Goal: Information Seeking & Learning: Learn about a topic

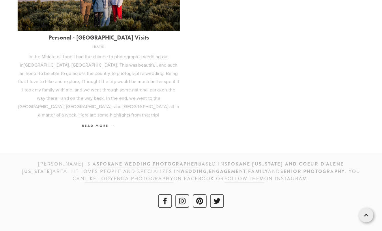
scroll to position [293, 0]
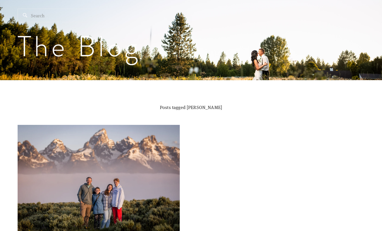
scroll to position [123, 0]
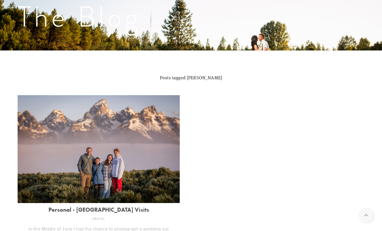
click at [124, 150] on img at bounding box center [99, 149] width 162 height 108
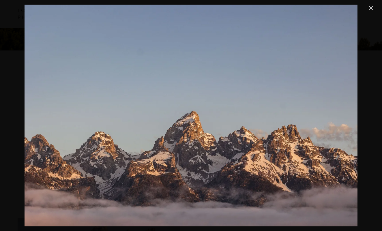
scroll to position [123, 0]
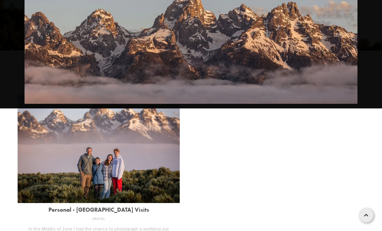
click at [98, 142] on img at bounding box center [99, 149] width 162 height 108
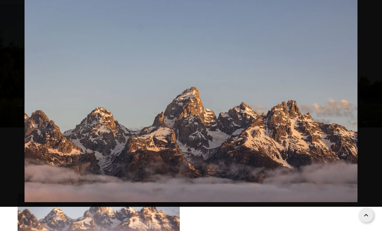
scroll to position [19, 0]
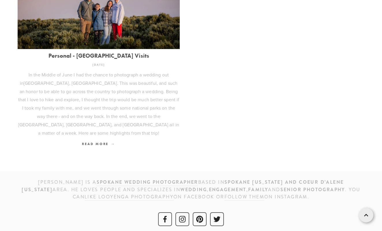
scroll to position [267, 0]
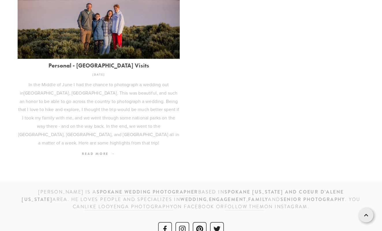
click at [103, 152] on span "Read More" at bounding box center [98, 154] width 33 height 4
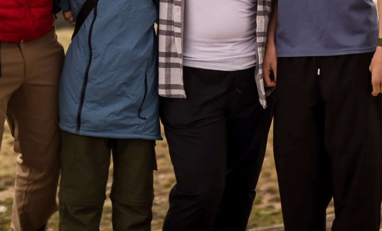
scroll to position [13266, 0]
